Goal: Contribute content: Add original content to the website for others to see

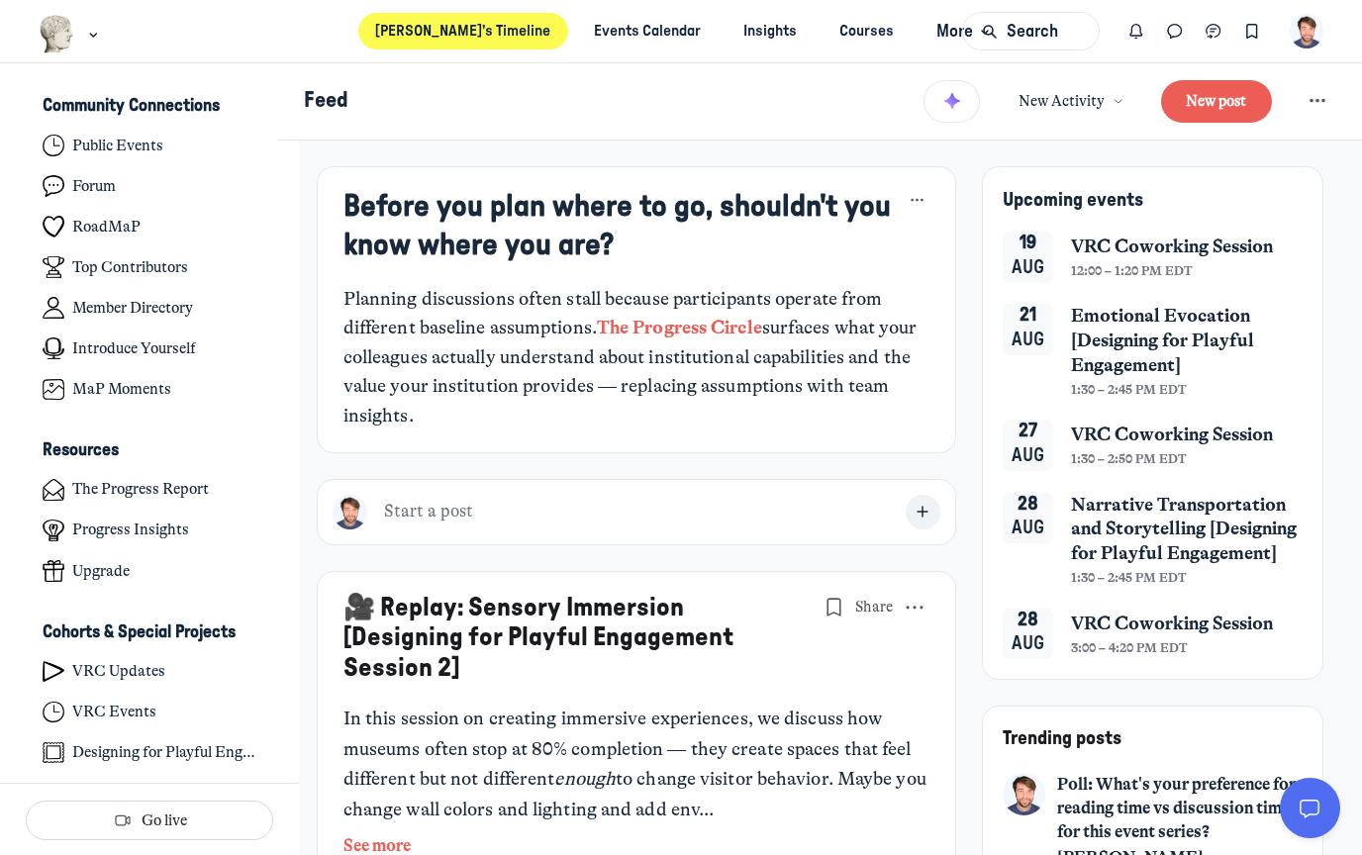
scroll to position [5757, 3891]
click at [82, 25] on div "Main navigation bar" at bounding box center [71, 34] width 64 height 39
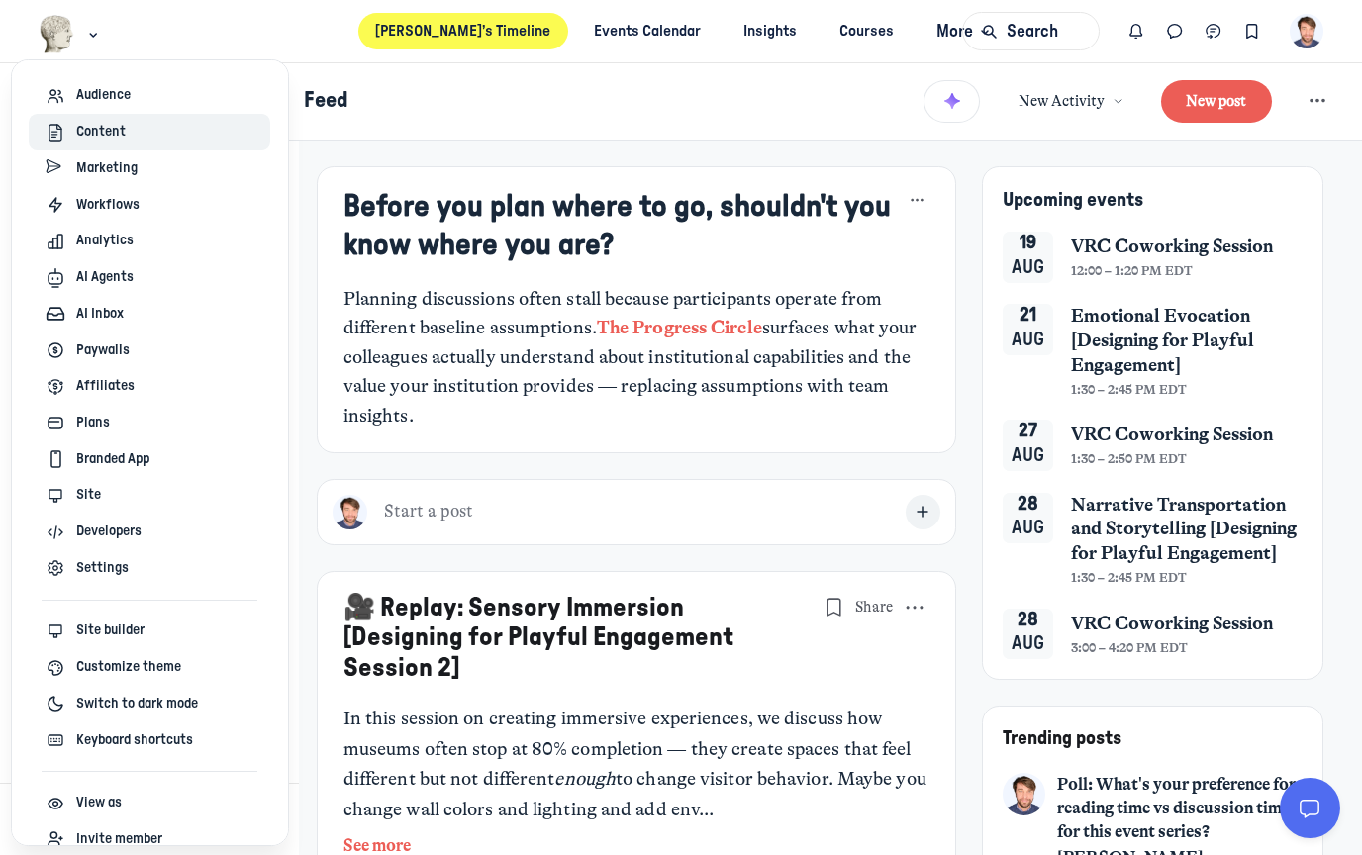
click at [115, 141] on span "Content" at bounding box center [100, 132] width 49 height 21
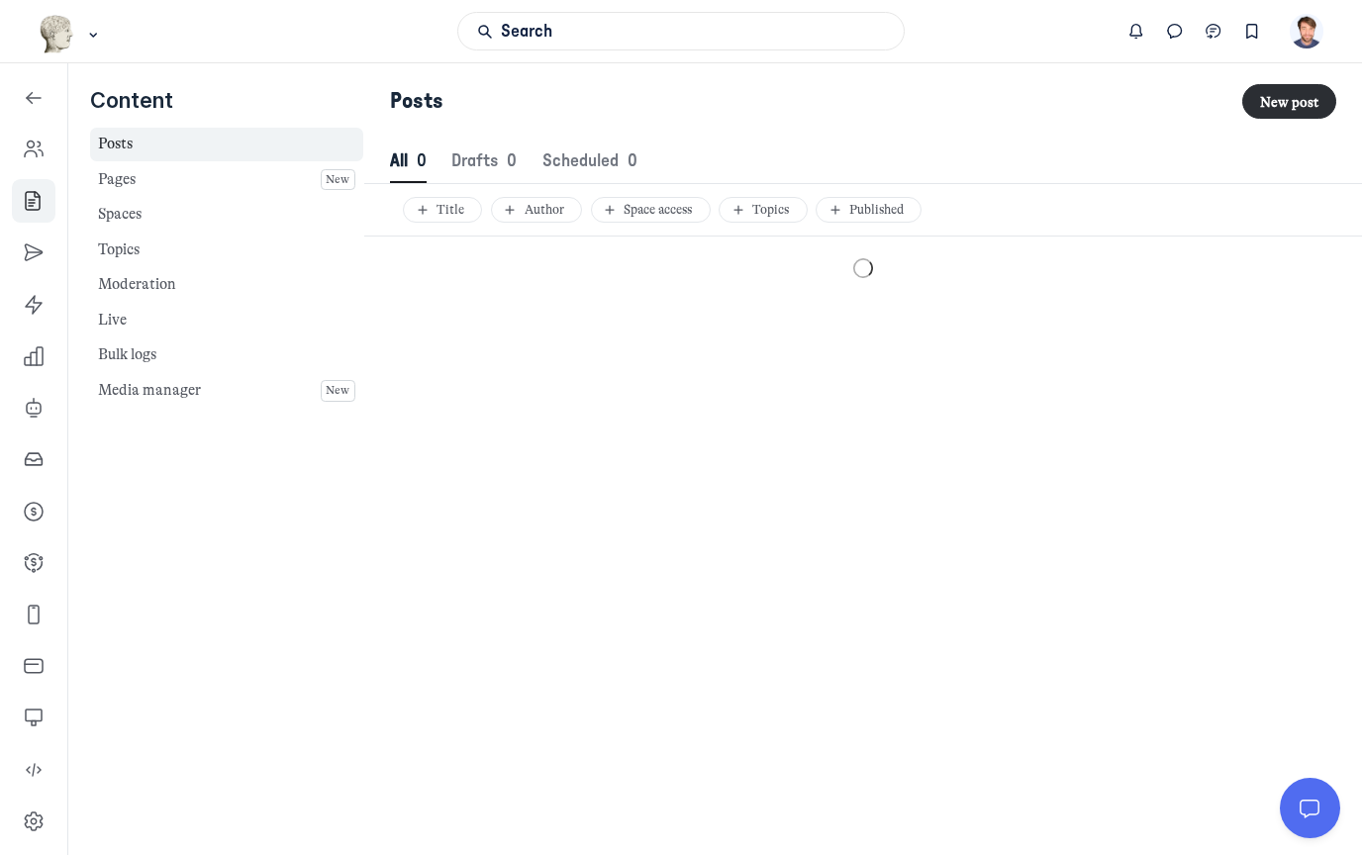
scroll to position [2694, 6803]
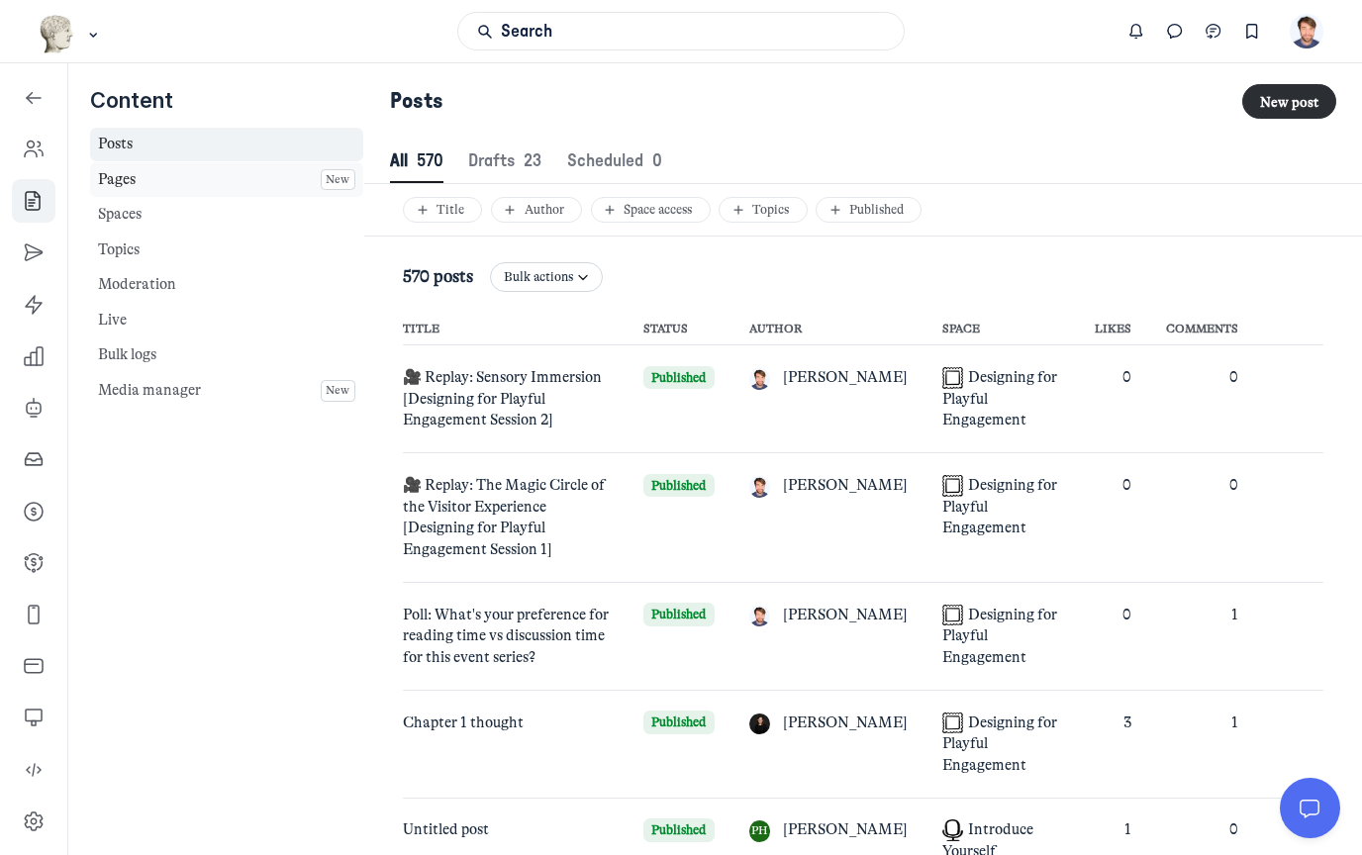
click at [171, 180] on link "Pages New" at bounding box center [226, 179] width 273 height 35
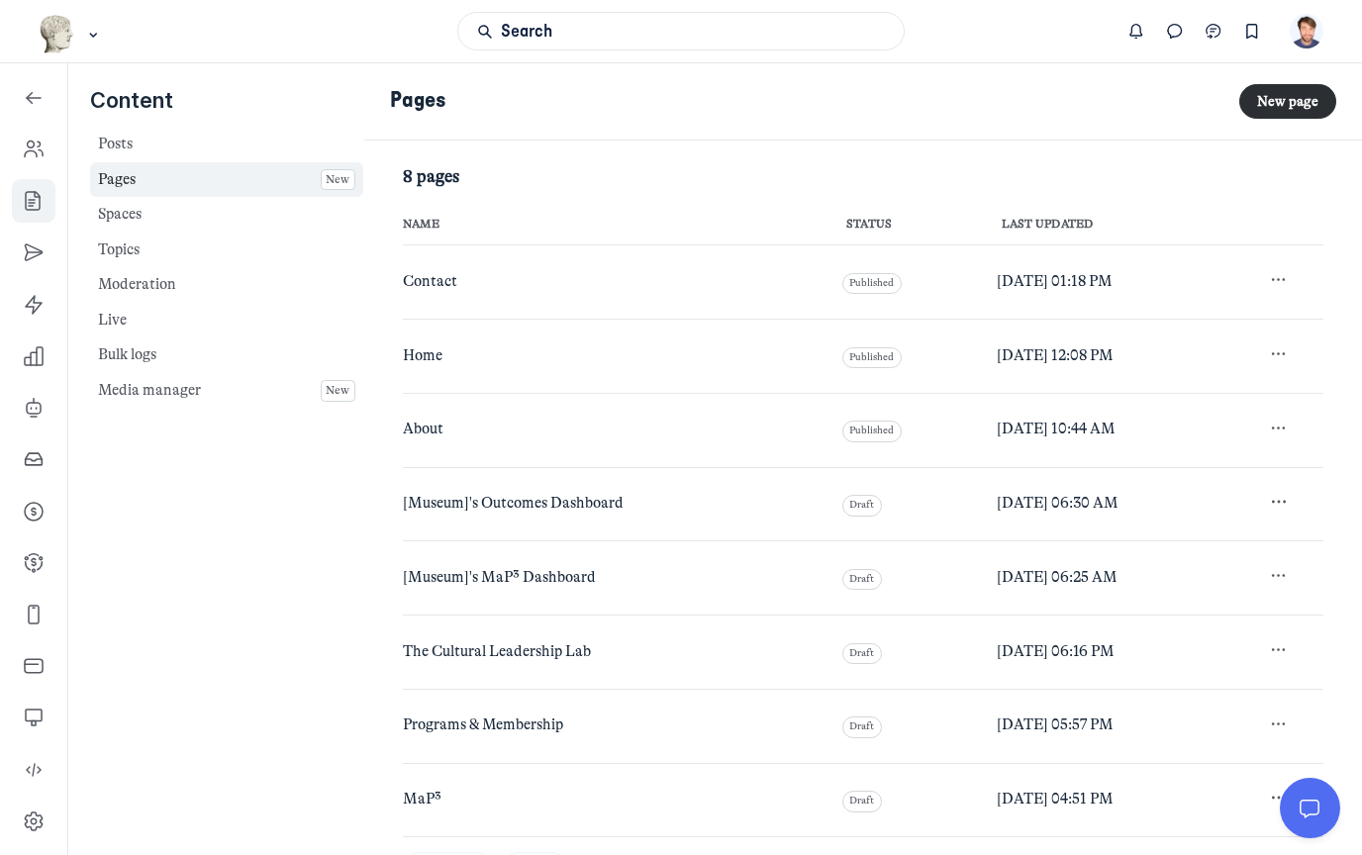
click at [441, 291] on td "Contact" at bounding box center [616, 282] width 427 height 74
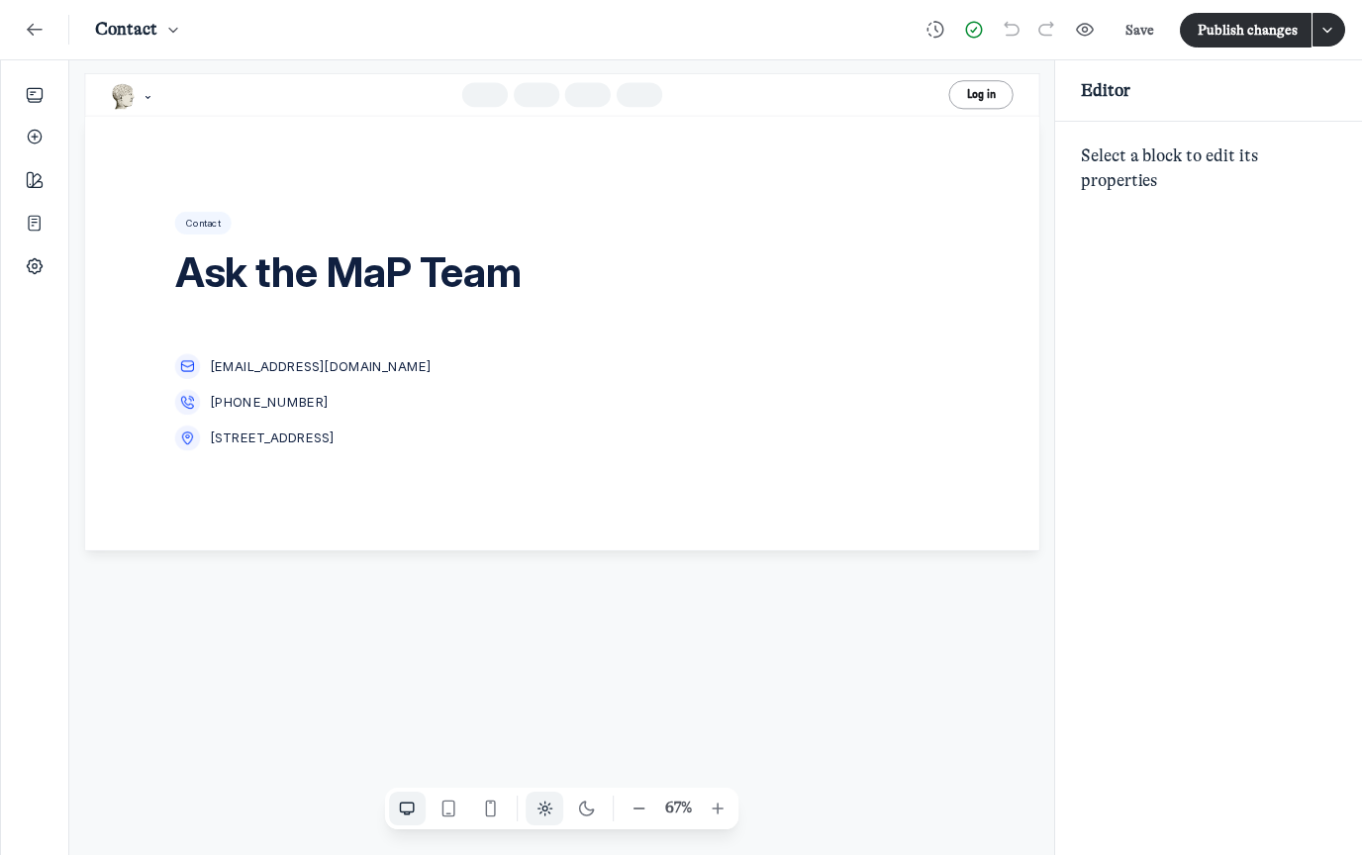
scroll to position [2801, 3924]
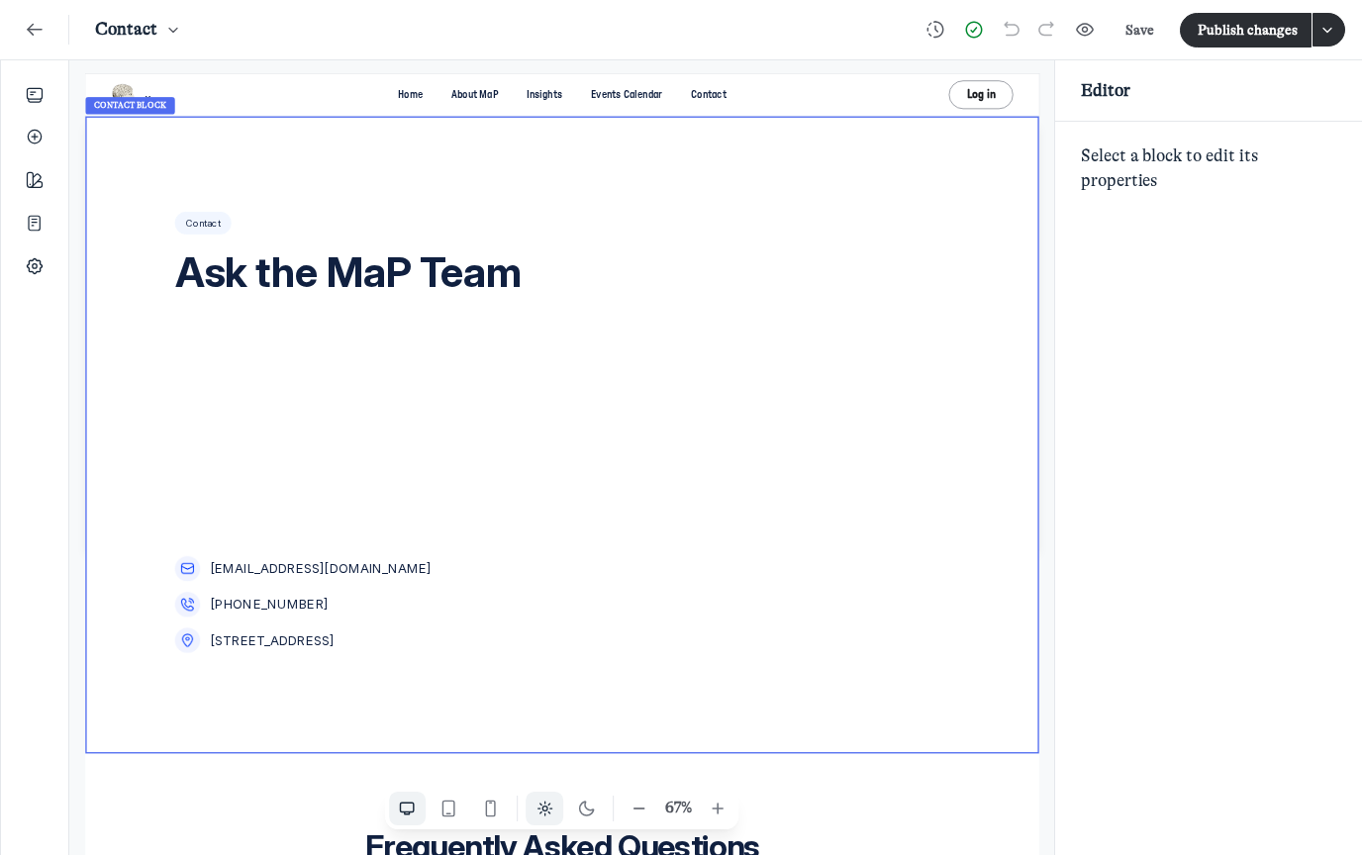
click at [626, 646] on div "Contact Ask the MaP Team [EMAIL_ADDRESS][DOMAIN_NAME] ‭[PHONE_NUMBER] [STREET_A…" at bounding box center [487, 591] width 538 height 729
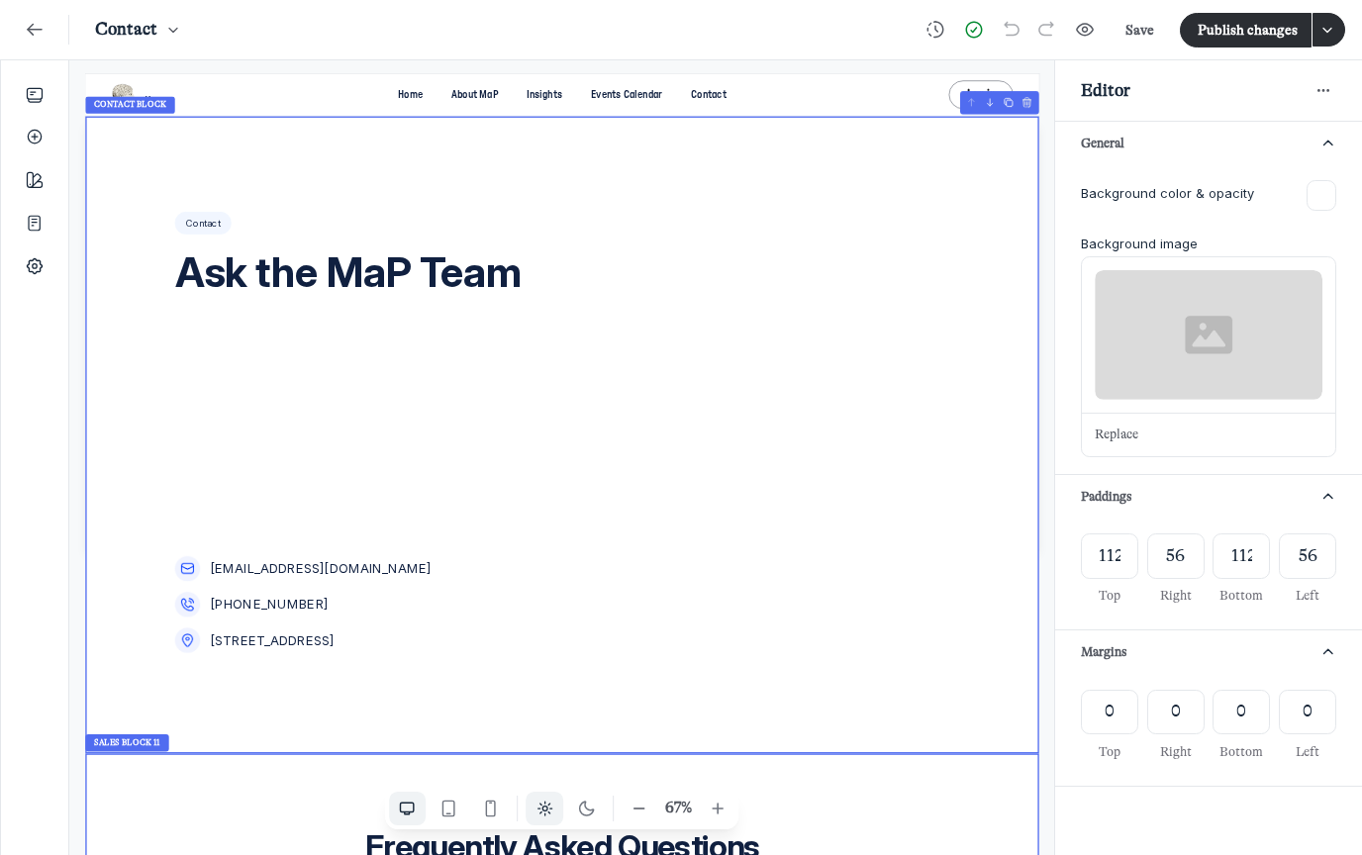
scroll to position [108, 0]
click at [453, 799] on icon "Tablet" at bounding box center [448, 809] width 20 height 20
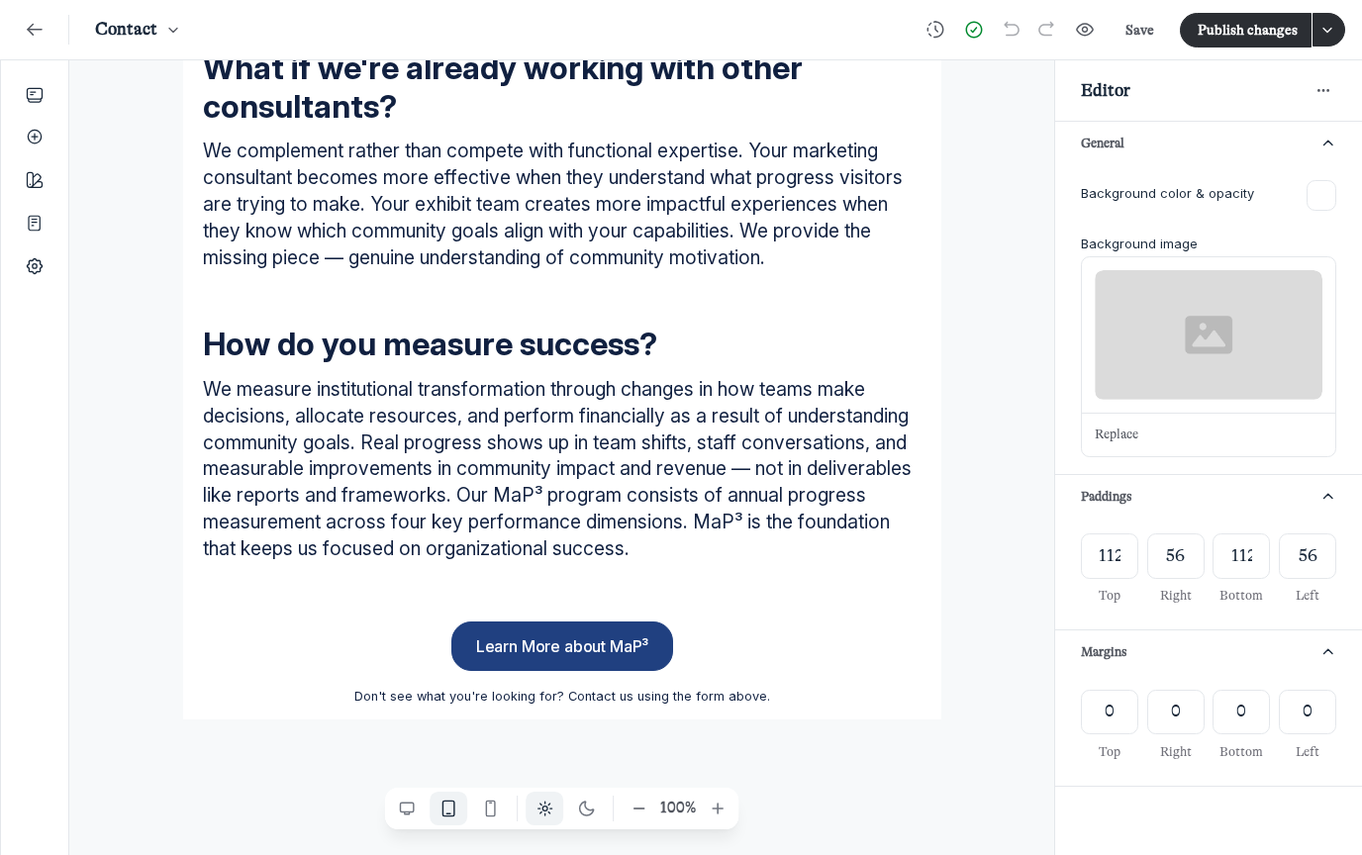
scroll to position [2966, 0]
click at [494, 802] on use "Mobile" at bounding box center [490, 809] width 9 height 15
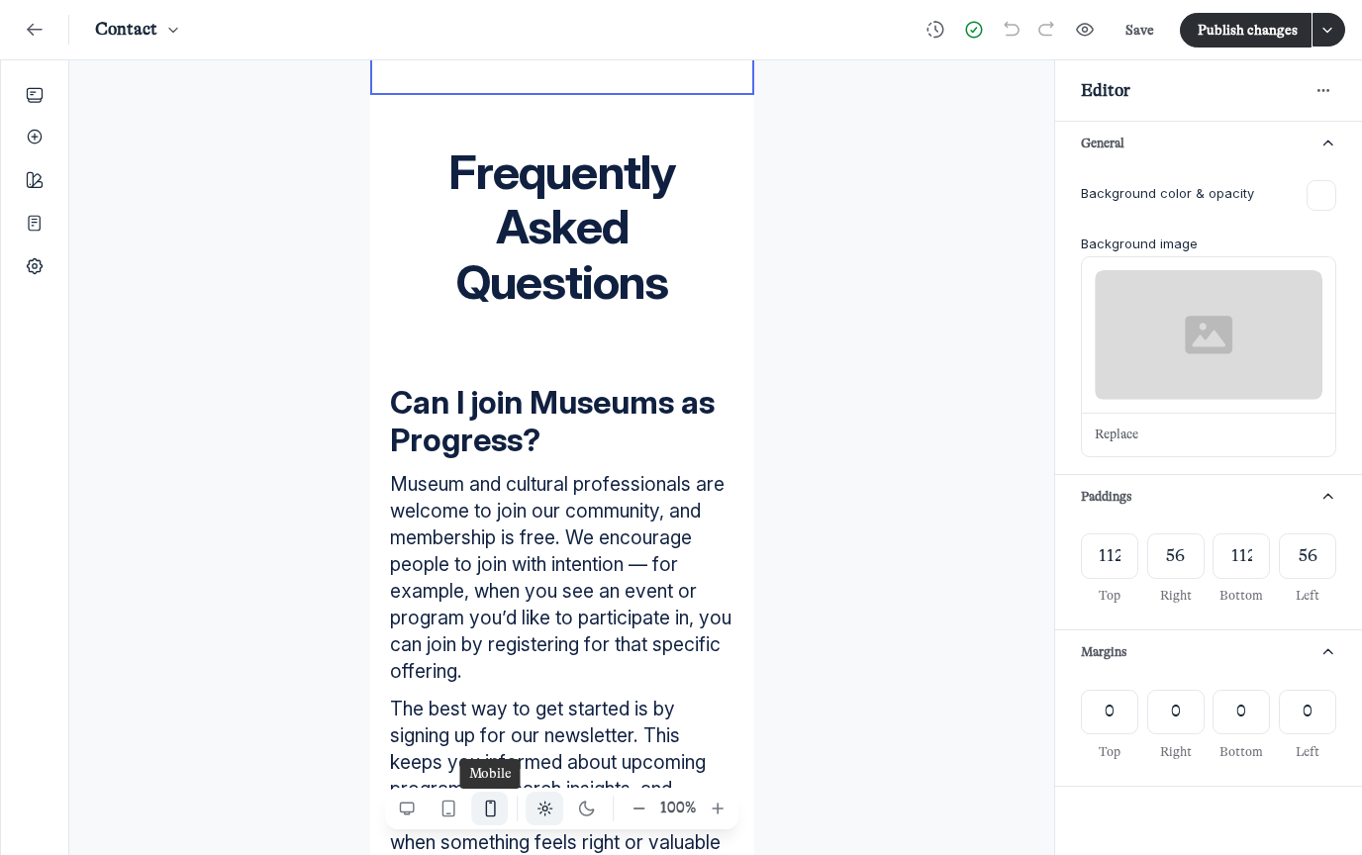
scroll to position [1526, 0]
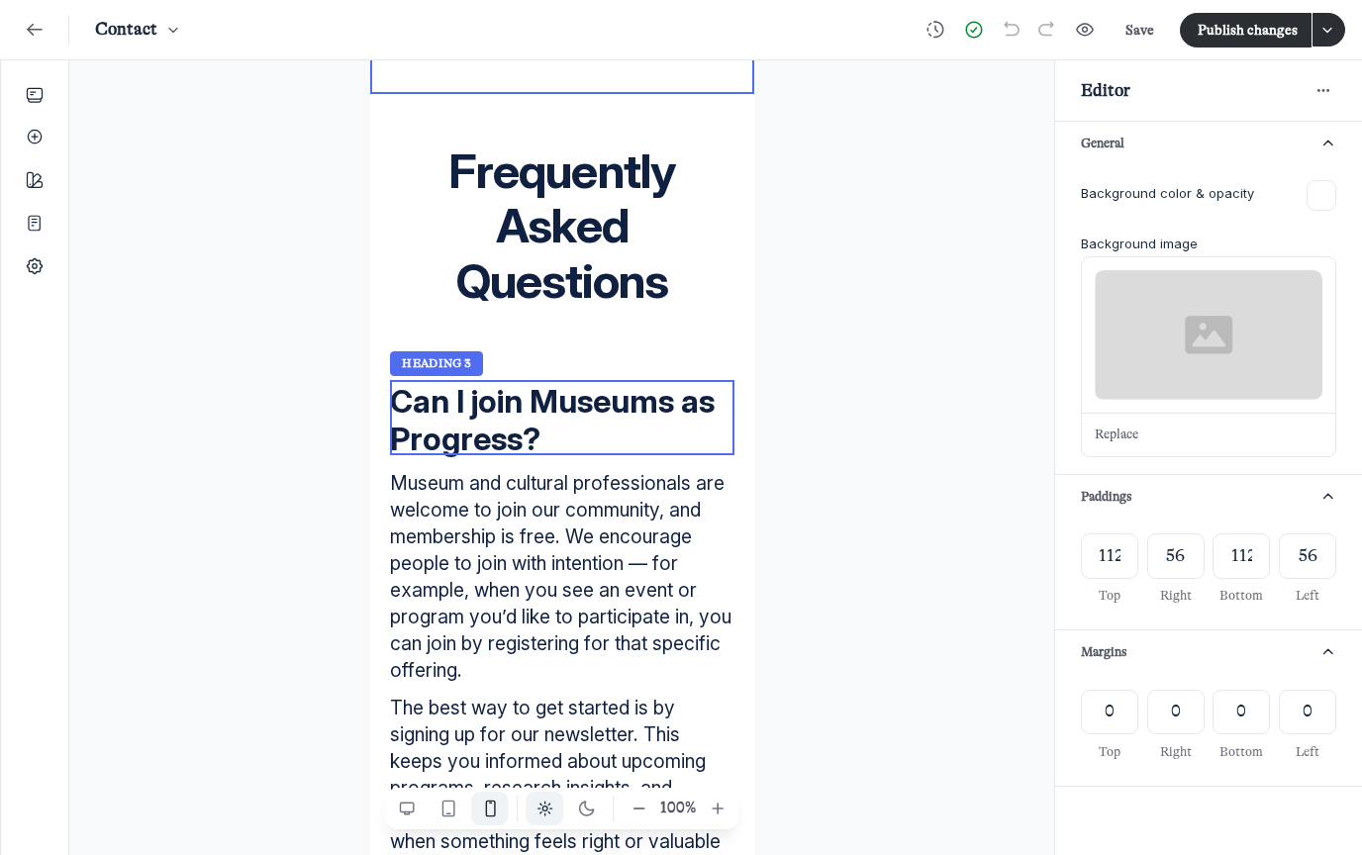
click at [420, 420] on h3 "Can I join Museums as Progress?" at bounding box center [561, 421] width 344 height 76
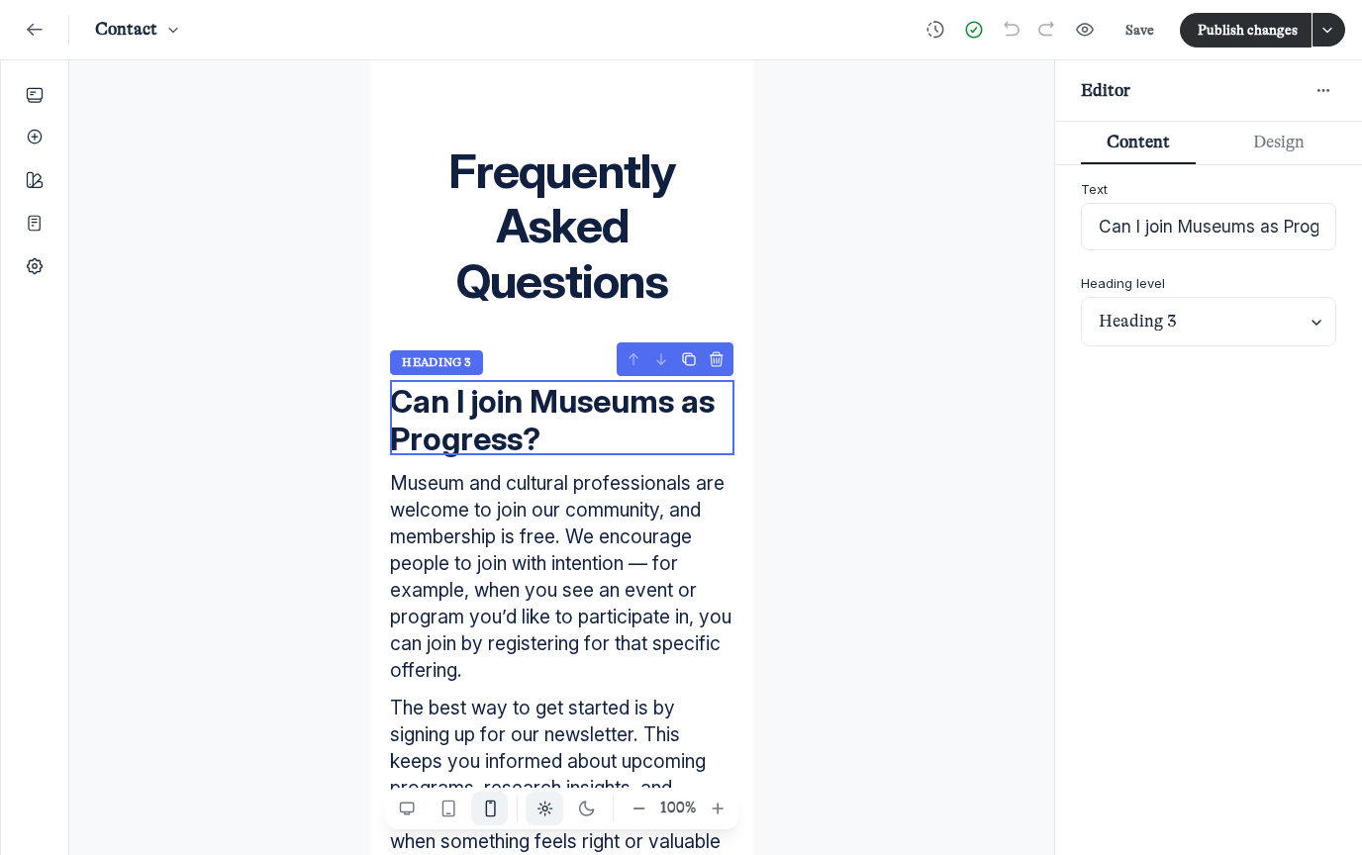
scroll to position [2694, 3924]
click at [1260, 298] on input "Heading 3" at bounding box center [1208, 322] width 253 height 48
click at [1184, 379] on span "Heading 4" at bounding box center [1209, 387] width 211 height 22
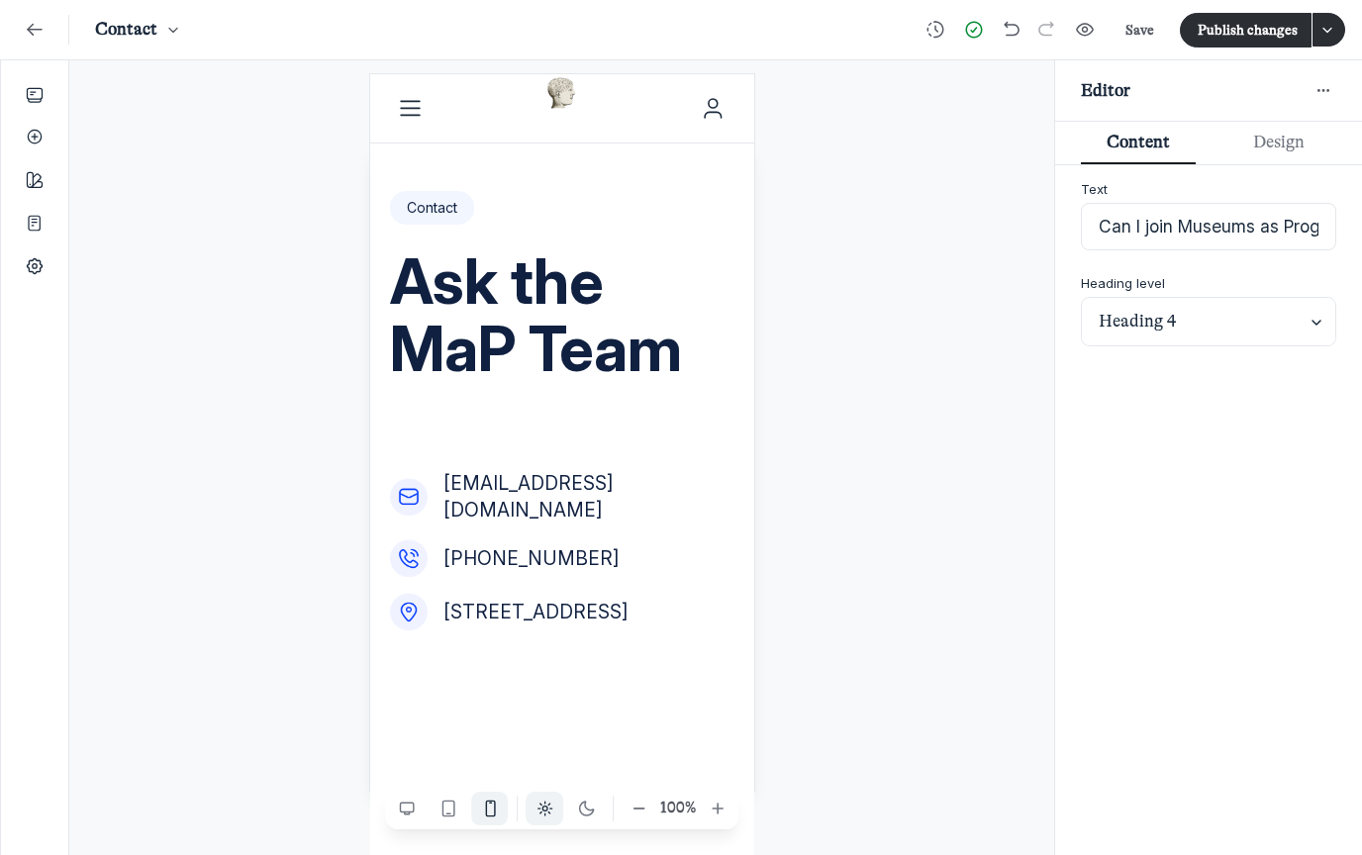
scroll to position [0, 0]
click at [1250, 16] on button "Publish changes" at bounding box center [1246, 30] width 132 height 35
click at [1086, 34] on use "Enter fullscreen" at bounding box center [1085, 30] width 18 height 13
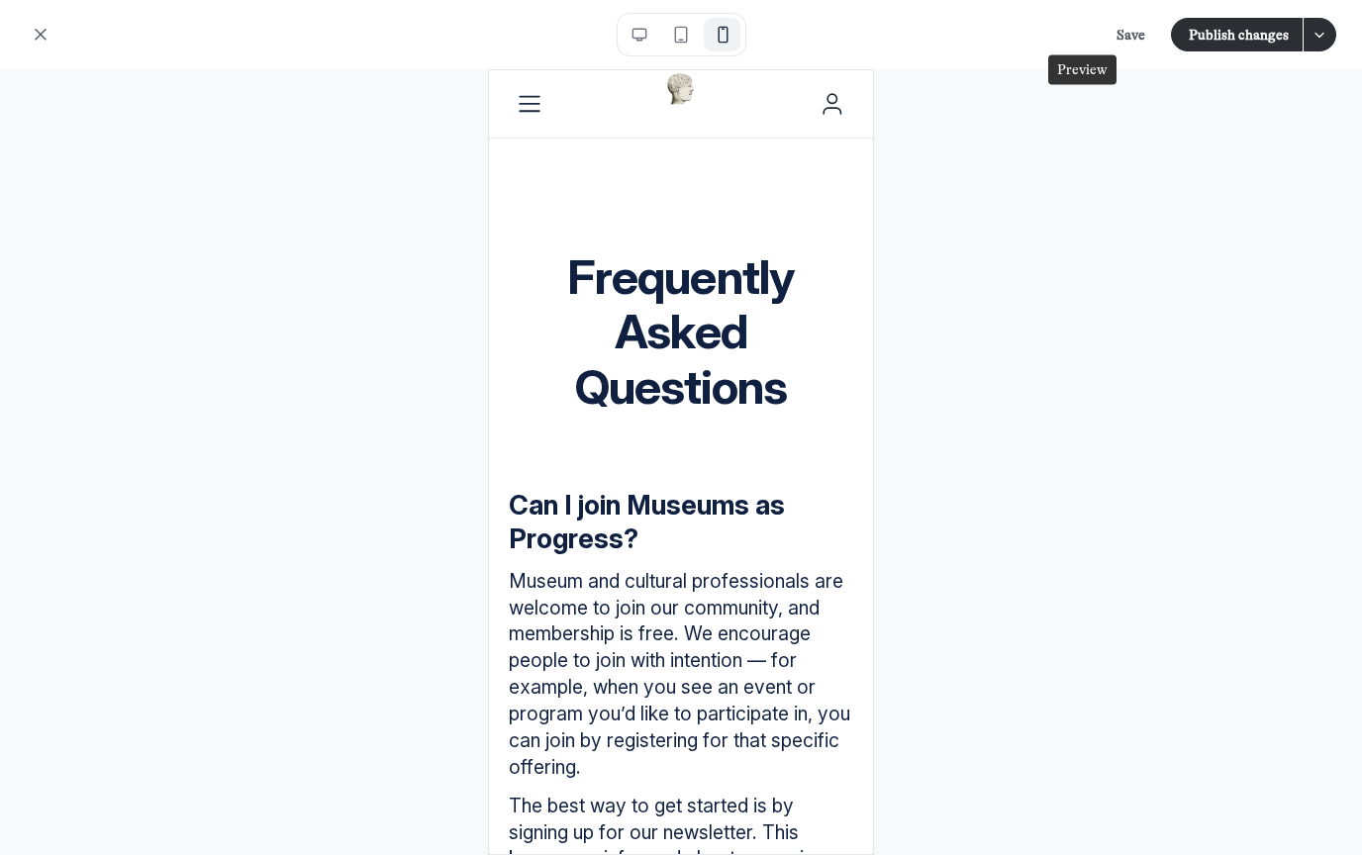
scroll to position [1414, 0]
click at [635, 25] on icon "Desktop" at bounding box center [639, 35] width 20 height 20
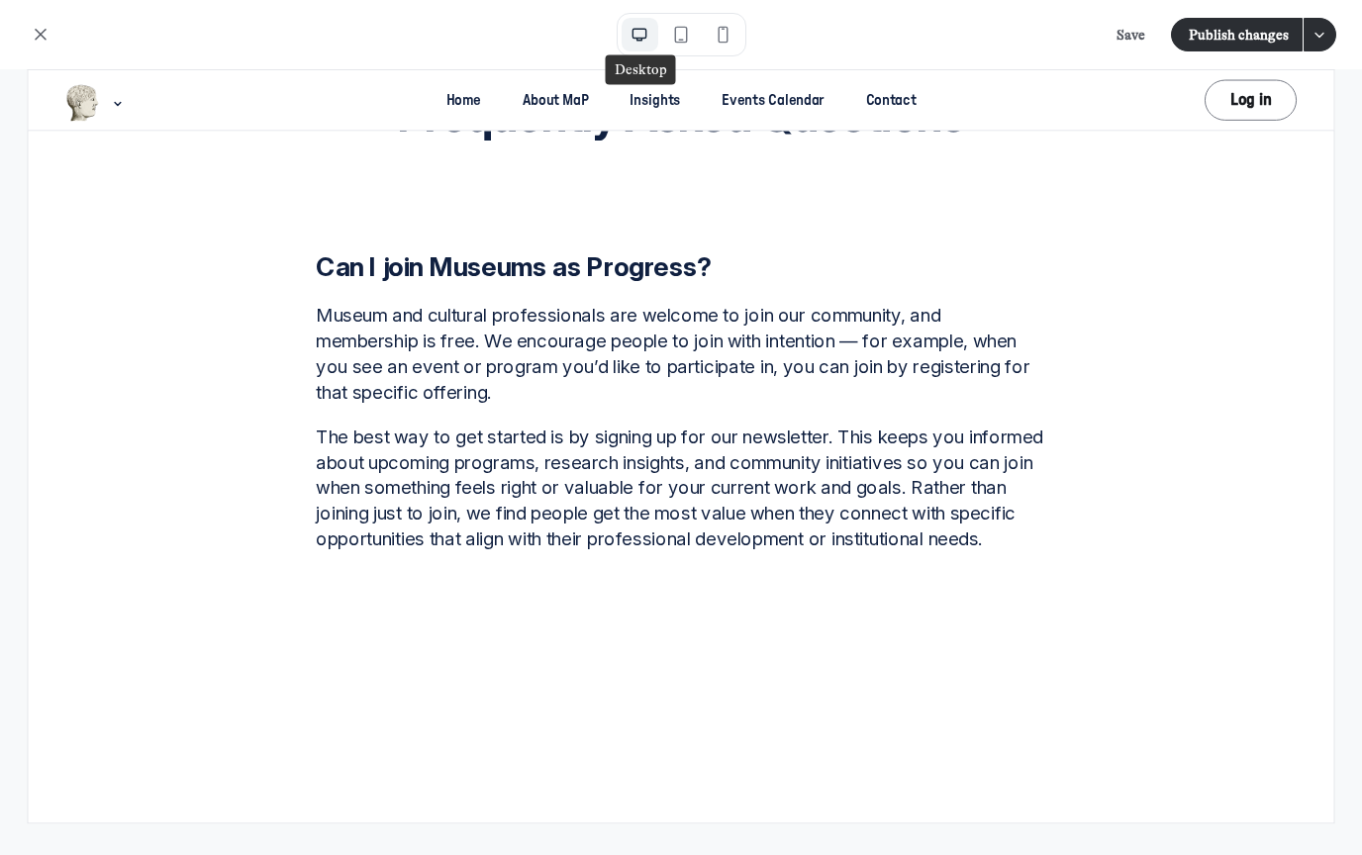
scroll to position [1104, 0]
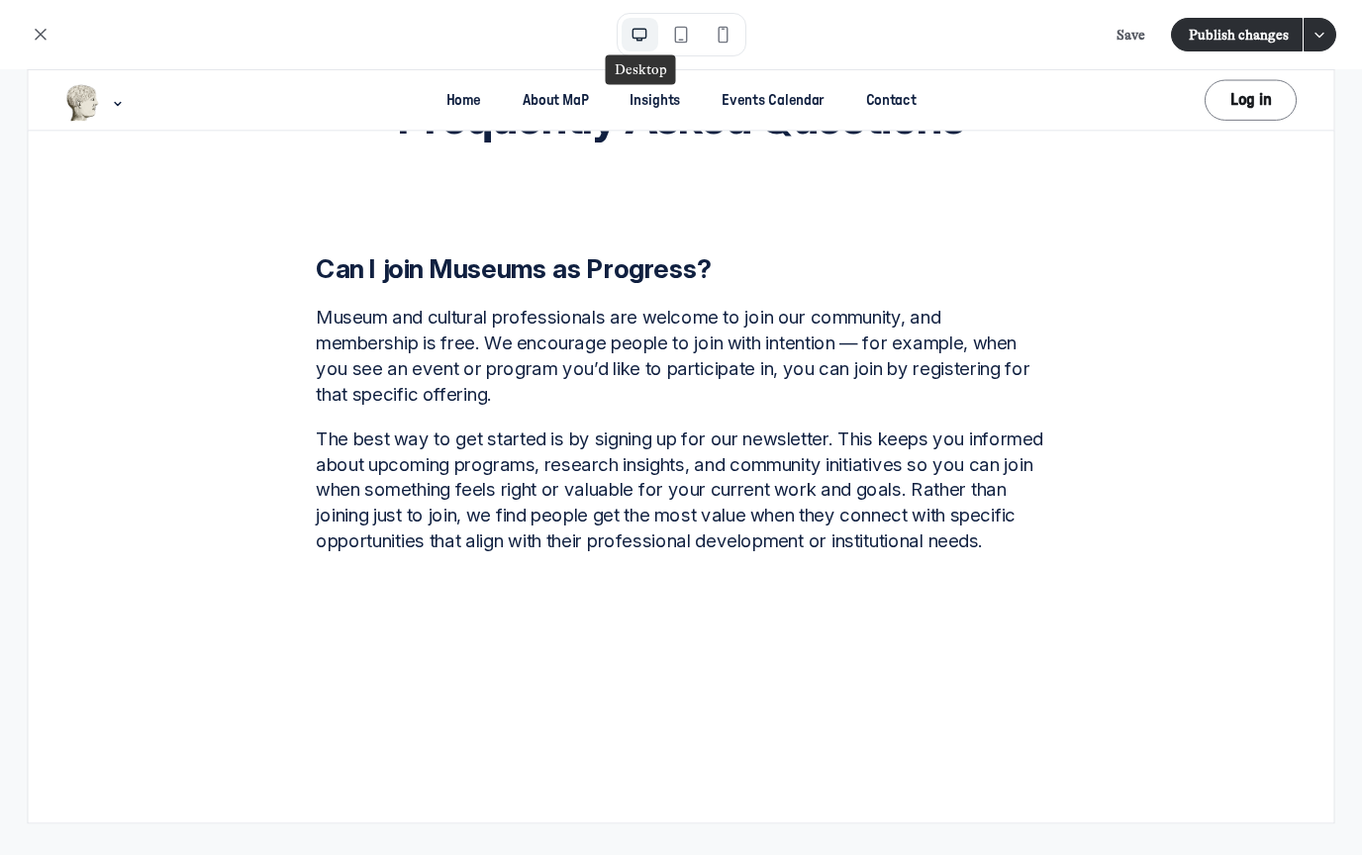
click at [710, 267] on h4 "Can I join Museums as Progress?" at bounding box center [707, 274] width 760 height 34
click at [682, 269] on h4 "Can I join Museums as Progress?" at bounding box center [707, 274] width 760 height 34
click at [420, 288] on h4 "Can I join Museums as Progress?" at bounding box center [707, 274] width 760 height 34
click at [395, 262] on h4 "Can I join Museums as Progress?" at bounding box center [707, 274] width 760 height 34
click at [40, 33] on use "Exit fullscreen" at bounding box center [41, 35] width 10 height 10
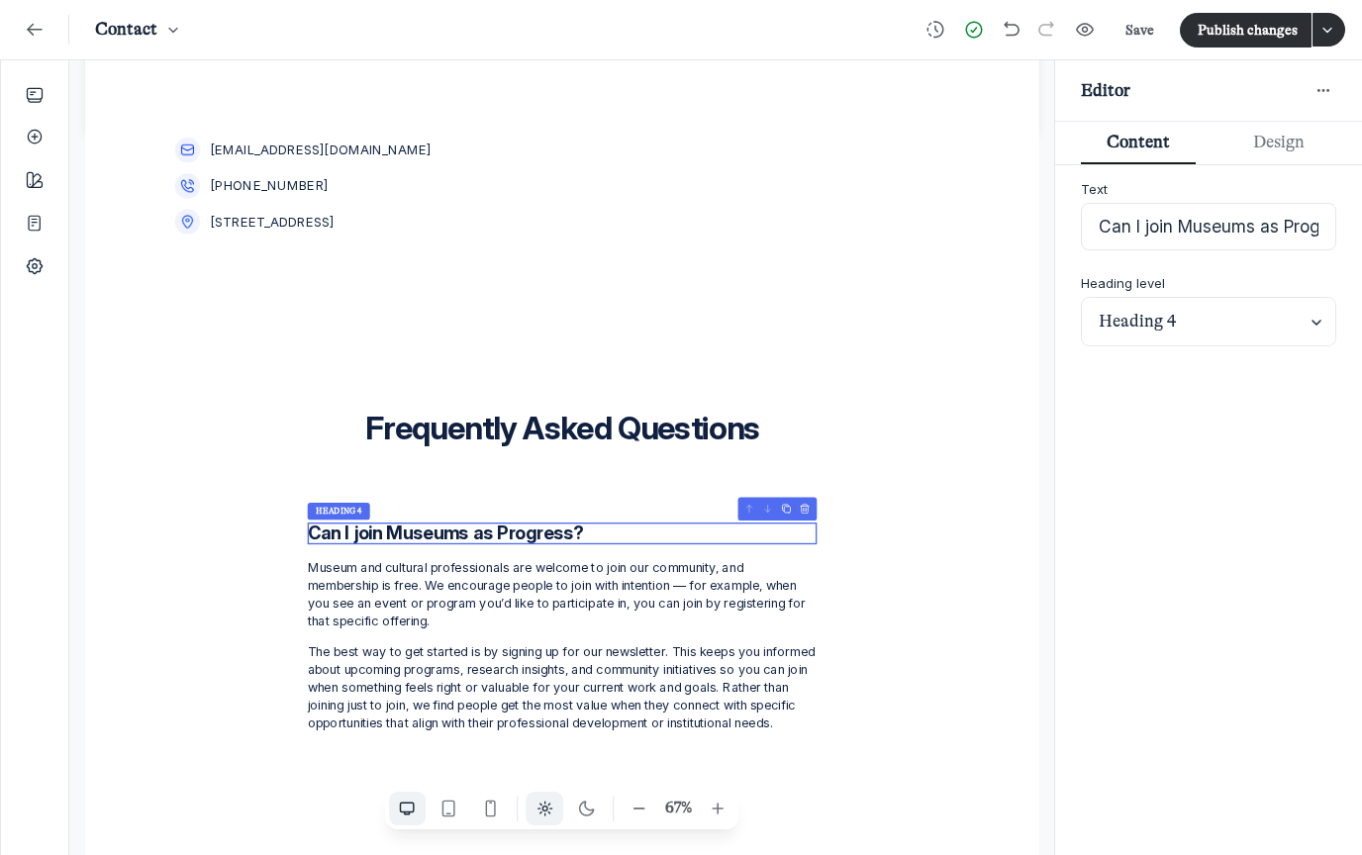
scroll to position [631, 0]
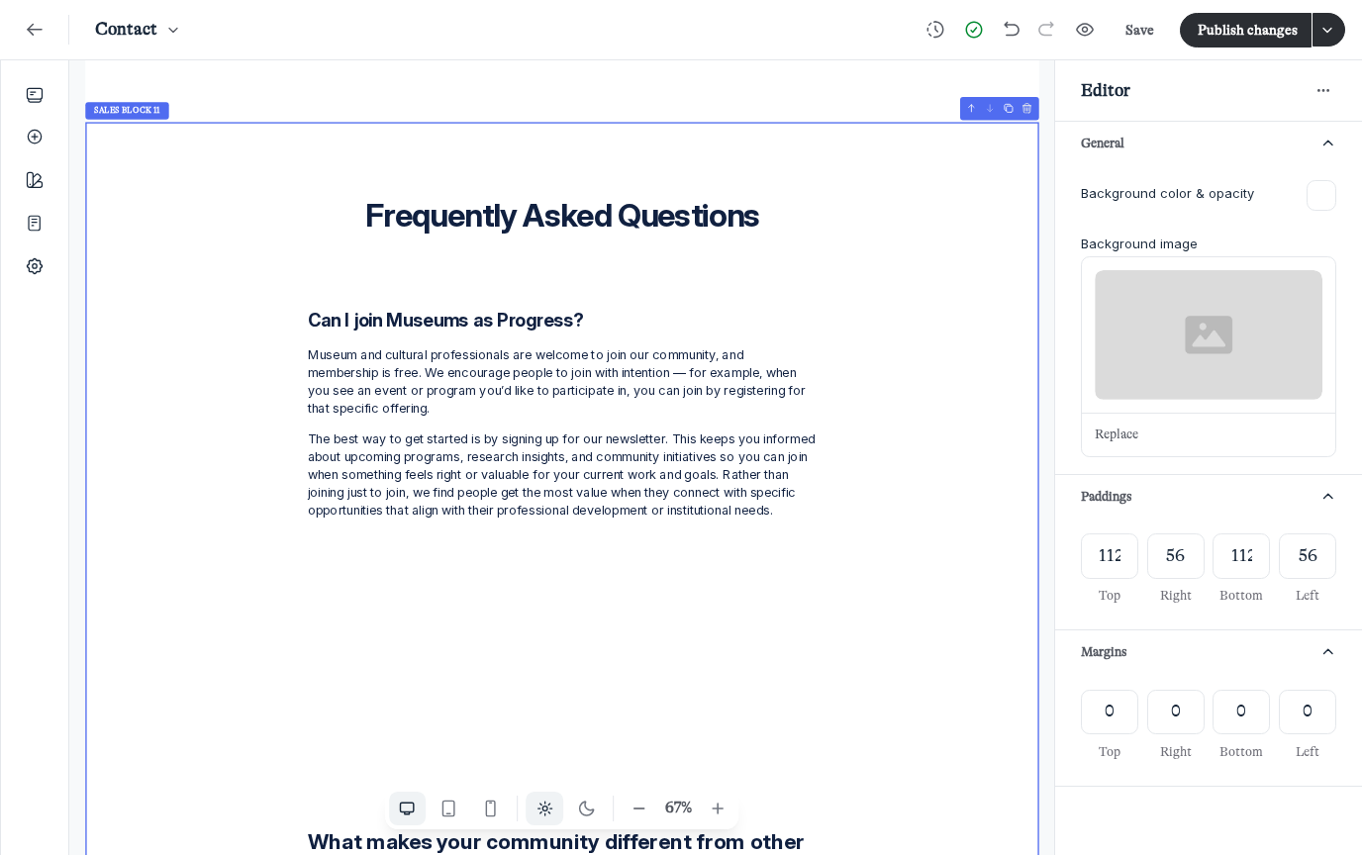
scroll to position [5485, 3924]
click at [644, 723] on h4 "Can I join Museums as Progress?" at bounding box center [796, 734] width 760 height 34
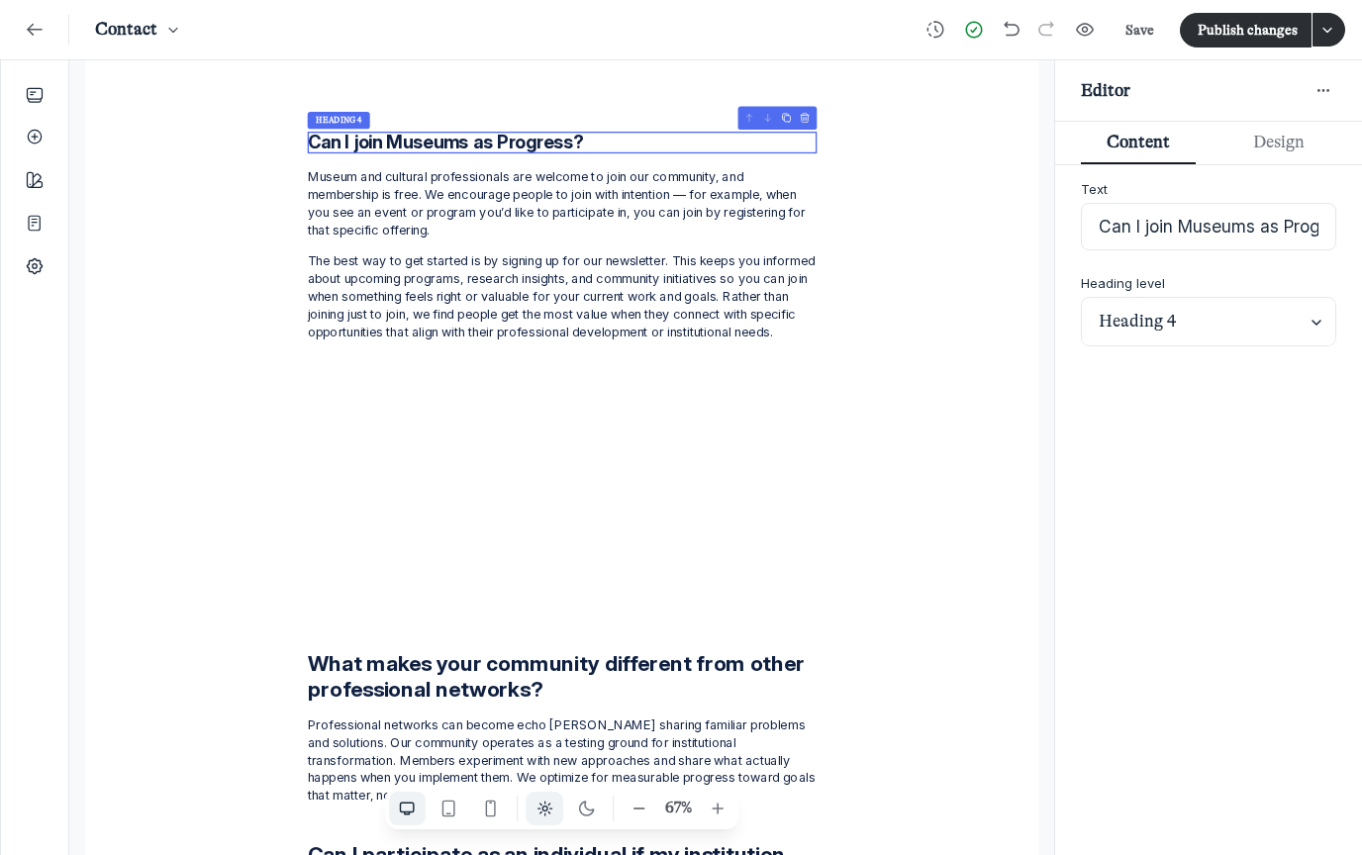
scroll to position [846, 0]
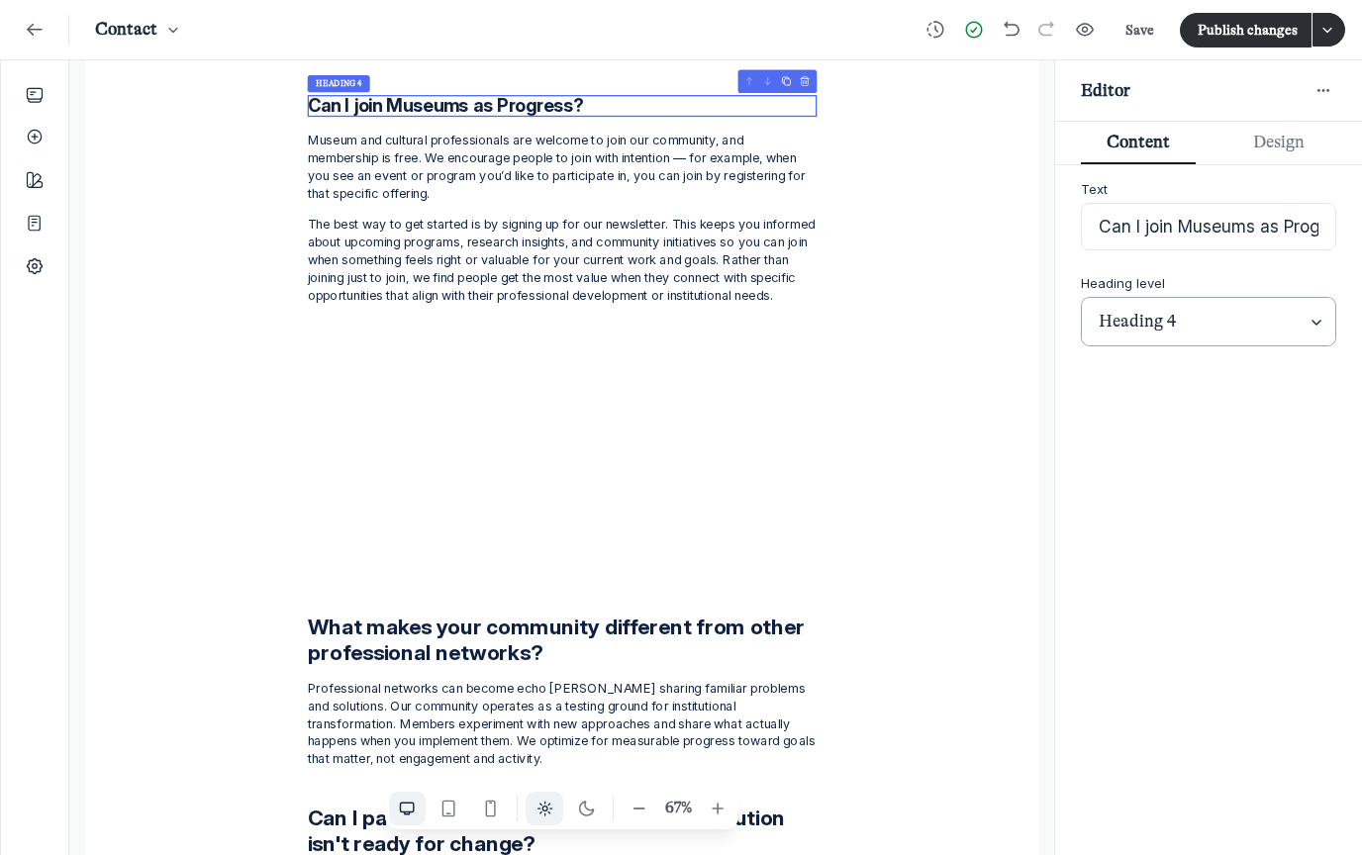
click at [1102, 322] on input "Heading 4" at bounding box center [1208, 322] width 253 height 48
click at [1117, 526] on span "Heading 5" at bounding box center [1209, 533] width 211 height 22
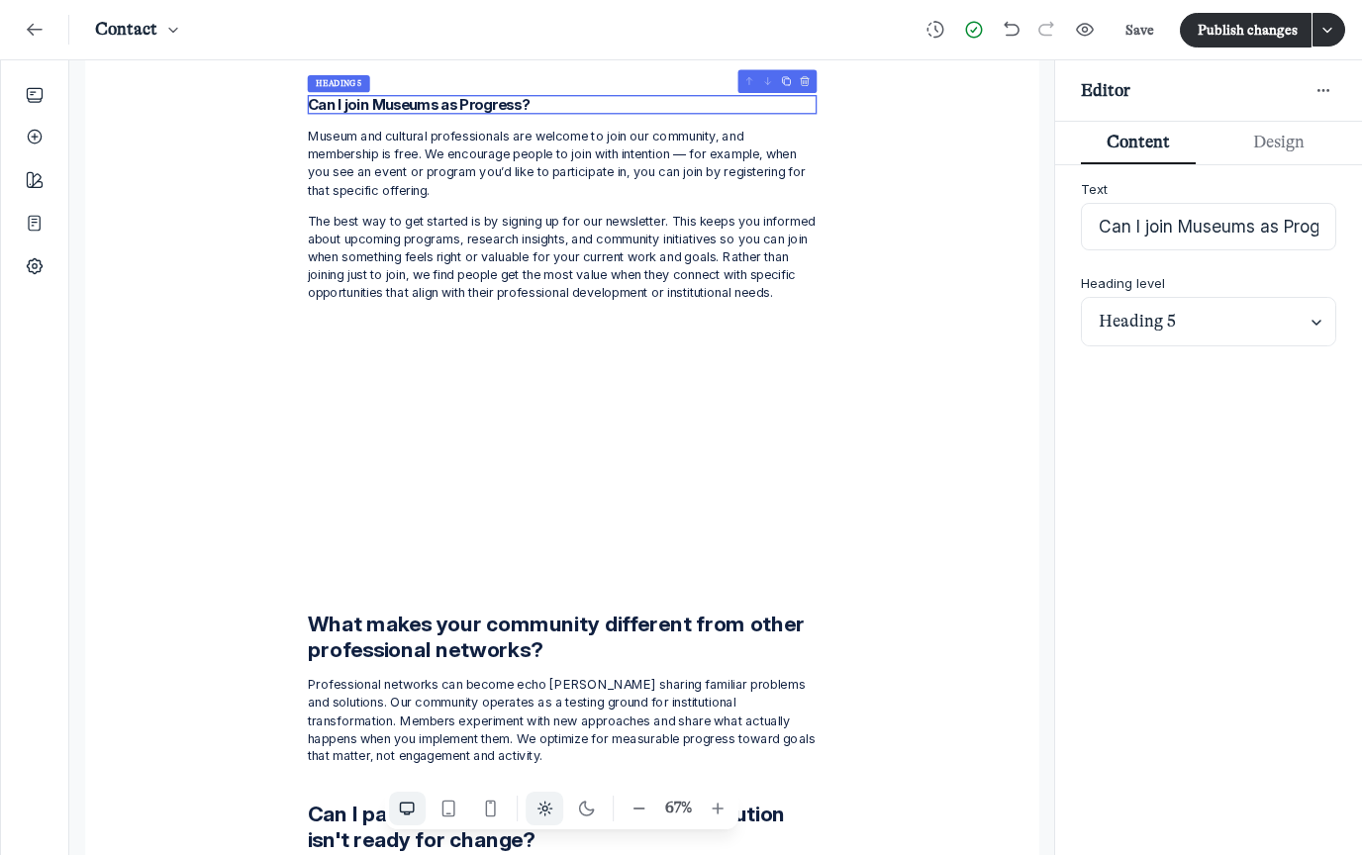
scroll to position [2694, 3924]
click at [1117, 330] on input "Heading 5" at bounding box center [1208, 322] width 253 height 48
click at [1123, 465] on span "Heading 3" at bounding box center [1209, 456] width 211 height 22
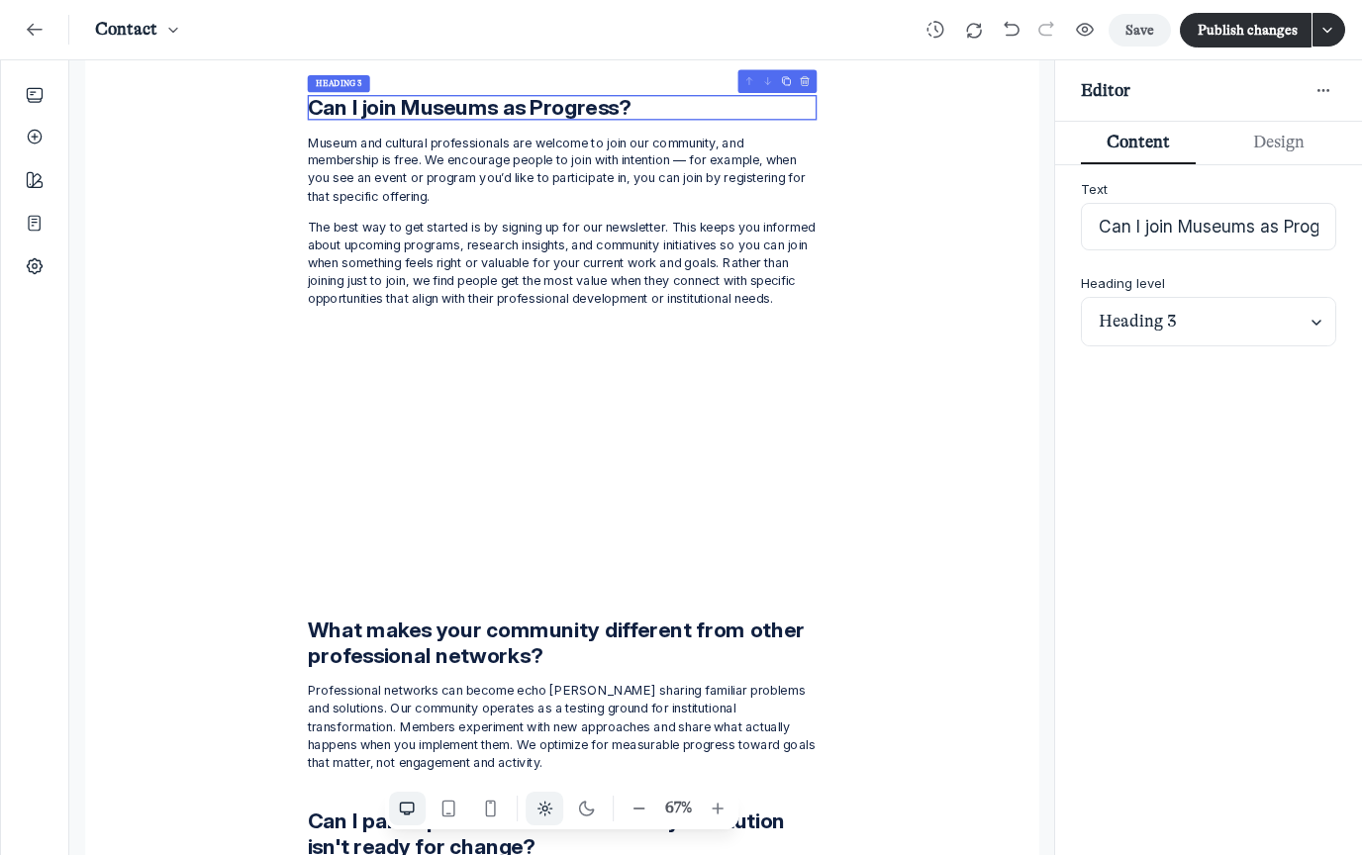
click at [1131, 41] on button "Save" at bounding box center [1139, 30] width 63 height 33
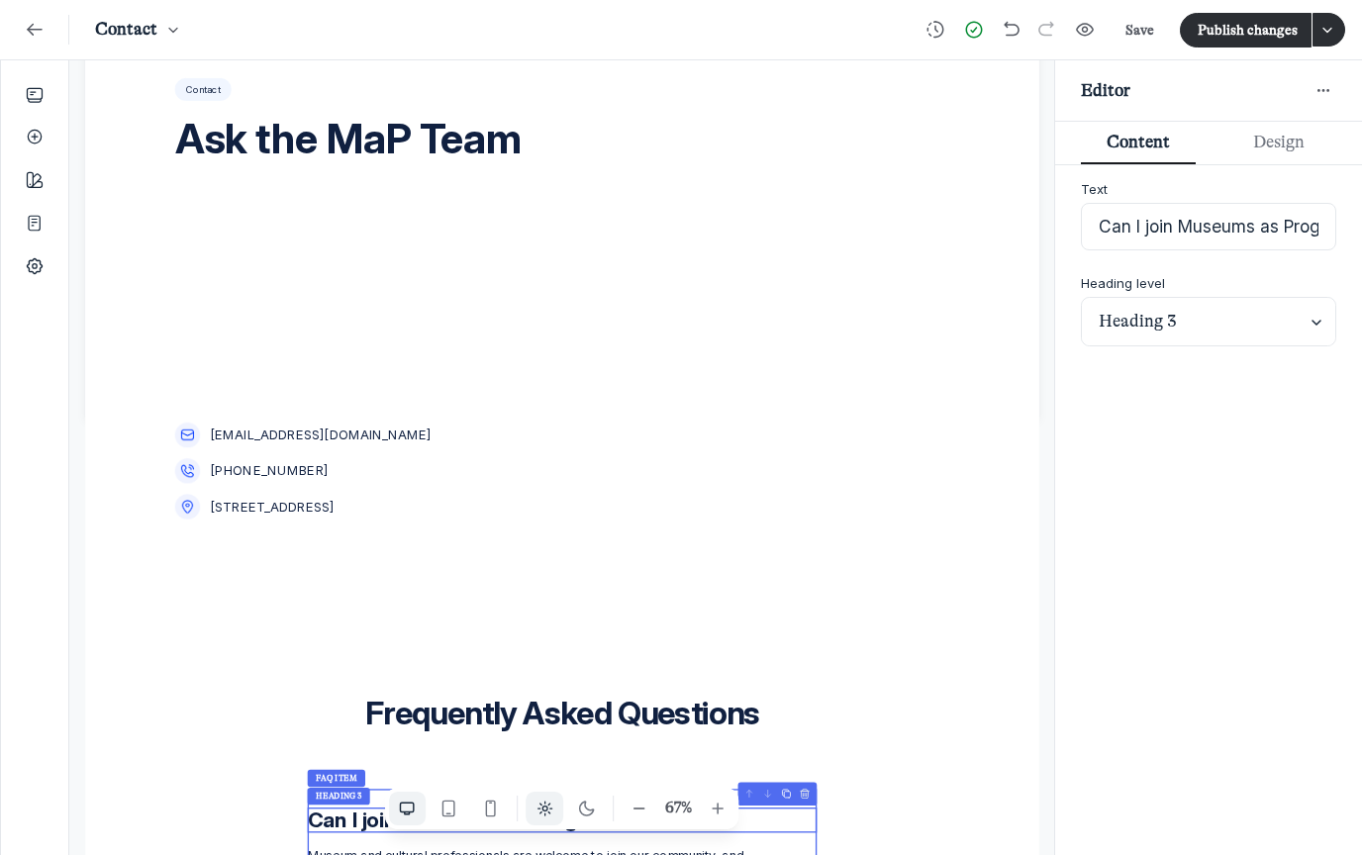
scroll to position [108, 0]
